Goal: Check status

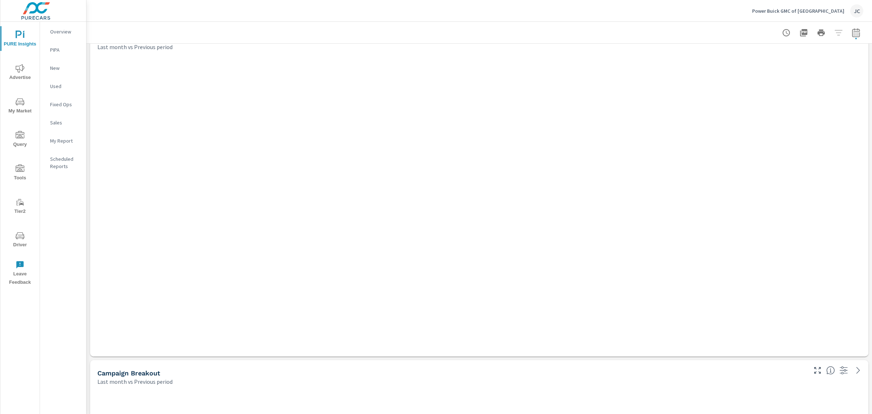
scroll to position [2441, 793]
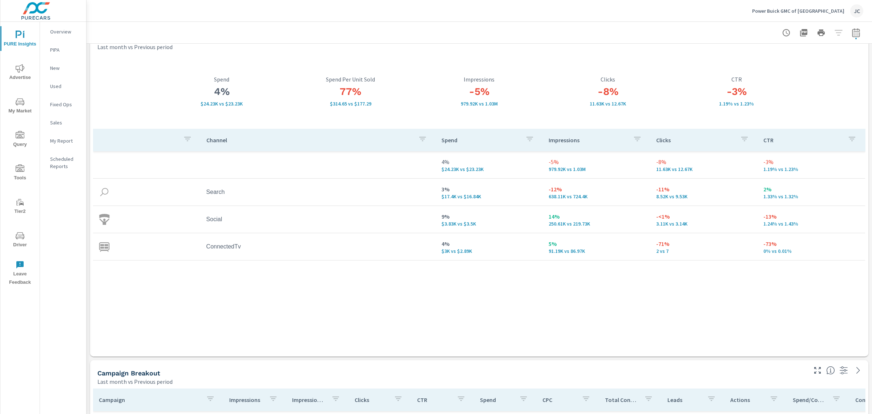
scroll to position [27, 0]
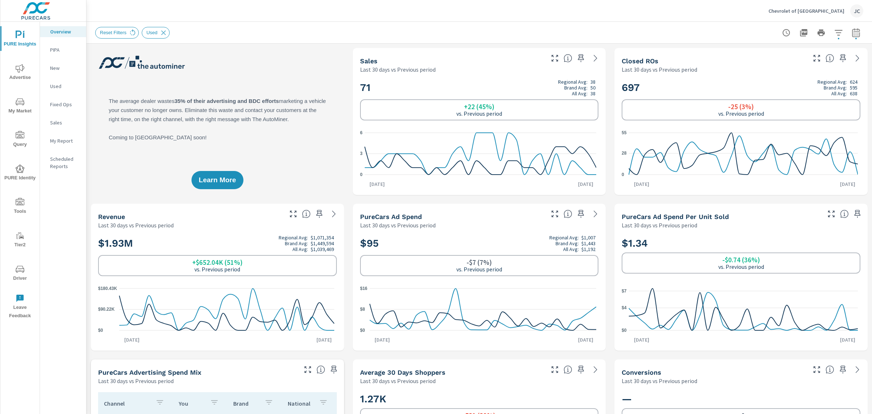
scroll to position [957, 0]
